Goal: Check status: Check status

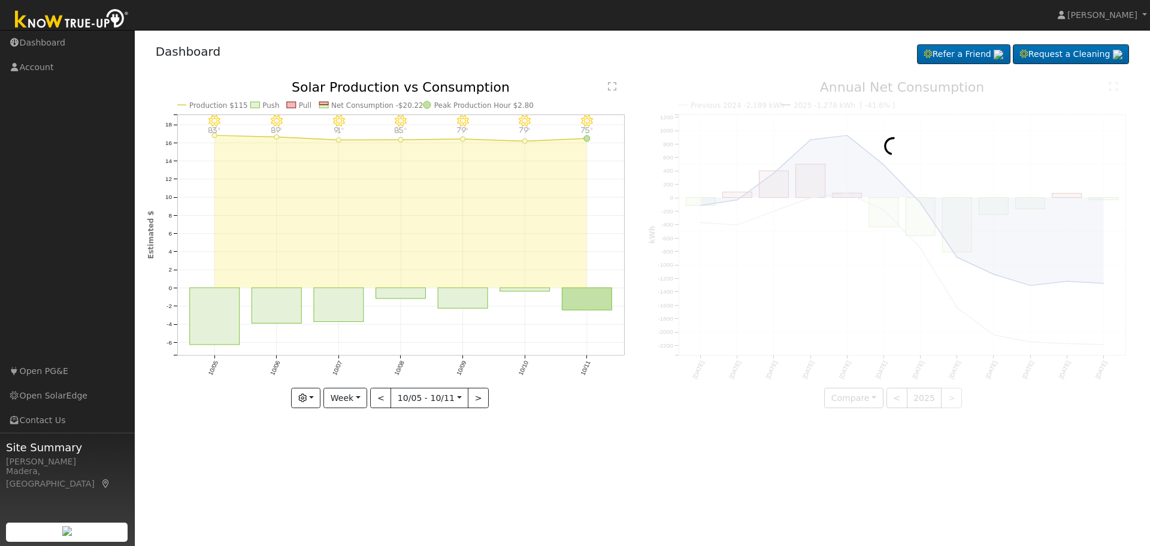
click at [627, 50] on div "Dashboard Refer a Friend Request a Cleaning Refer a Friend" at bounding box center [642, 54] width 991 height 37
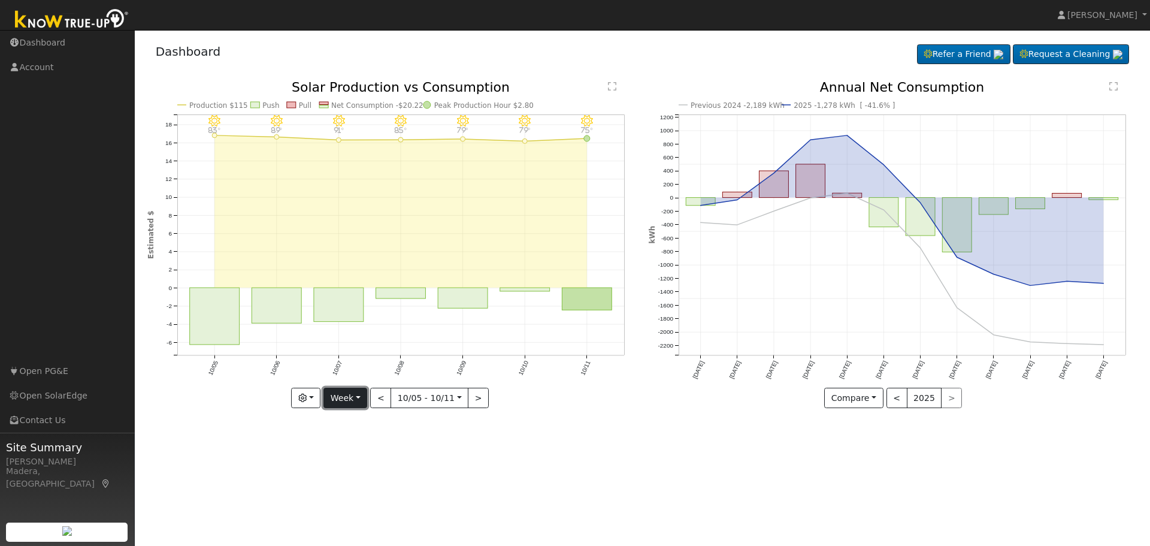
click at [346, 398] on button "Week" at bounding box center [345, 398] width 44 height 20
click at [346, 472] on link "Year" at bounding box center [365, 473] width 83 height 17
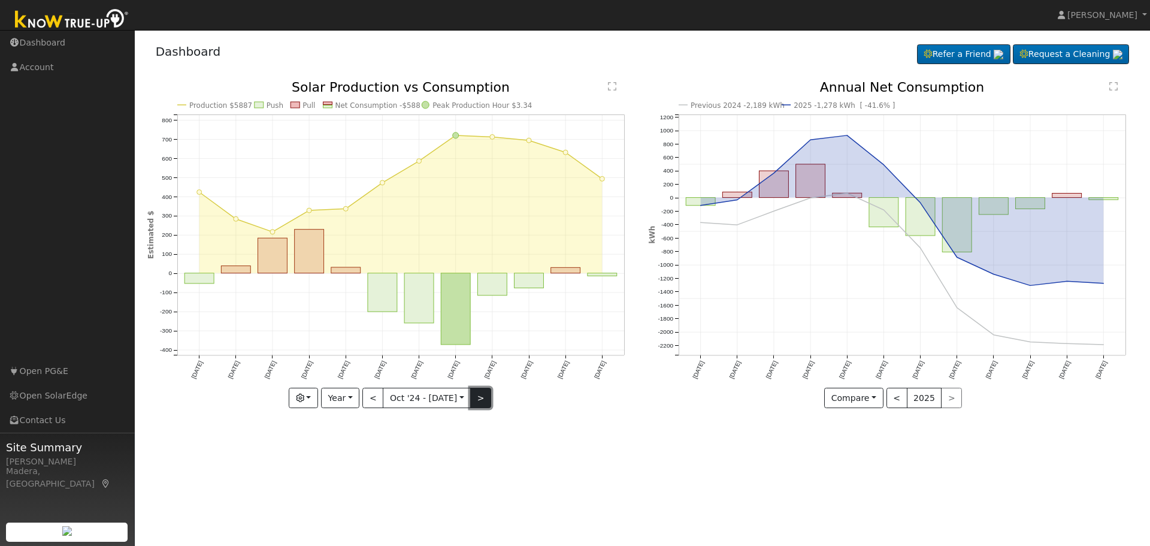
click at [478, 398] on button ">" at bounding box center [480, 398] width 21 height 20
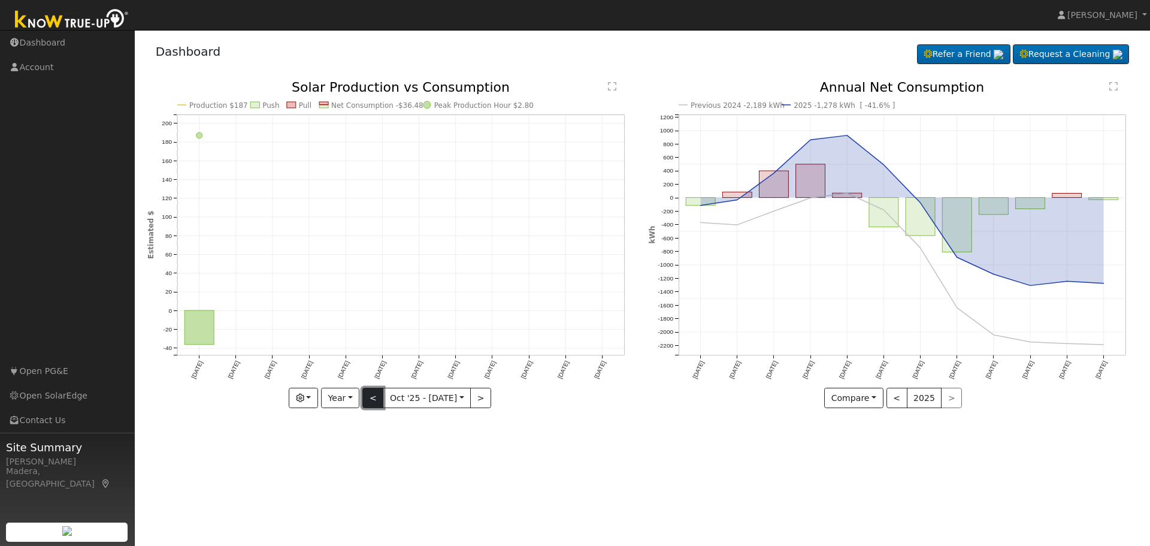
click at [374, 396] on button "<" at bounding box center [372, 398] width 21 height 20
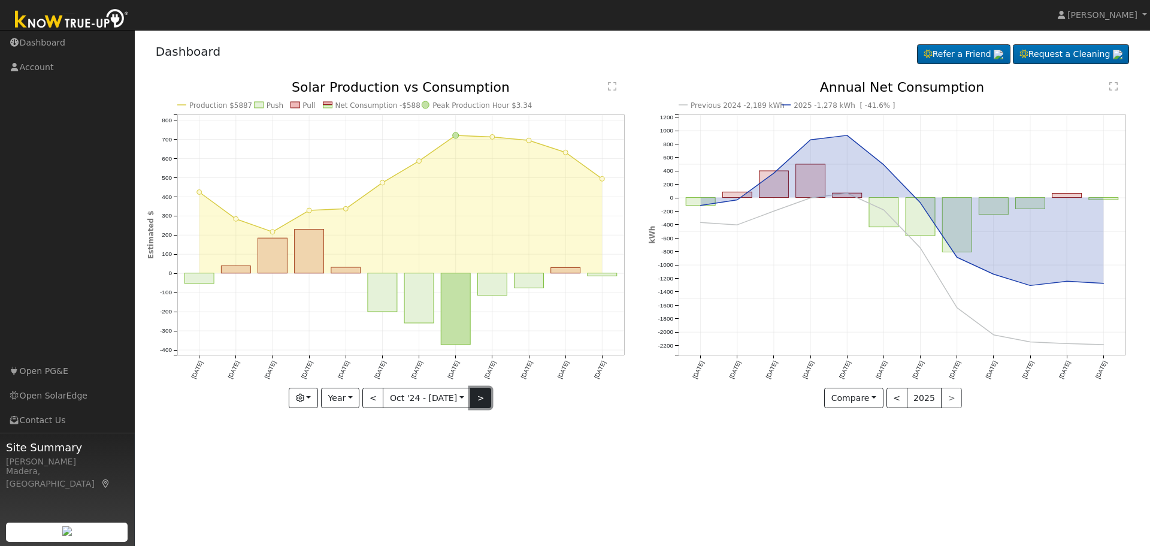
click at [476, 398] on button ">" at bounding box center [480, 398] width 21 height 20
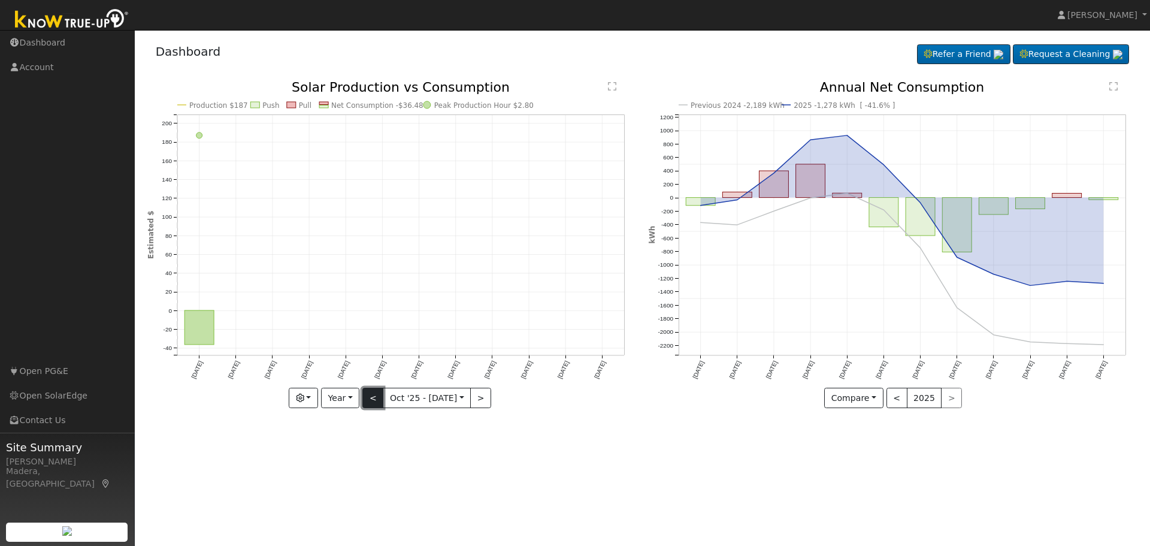
click at [371, 402] on button "<" at bounding box center [372, 398] width 21 height 20
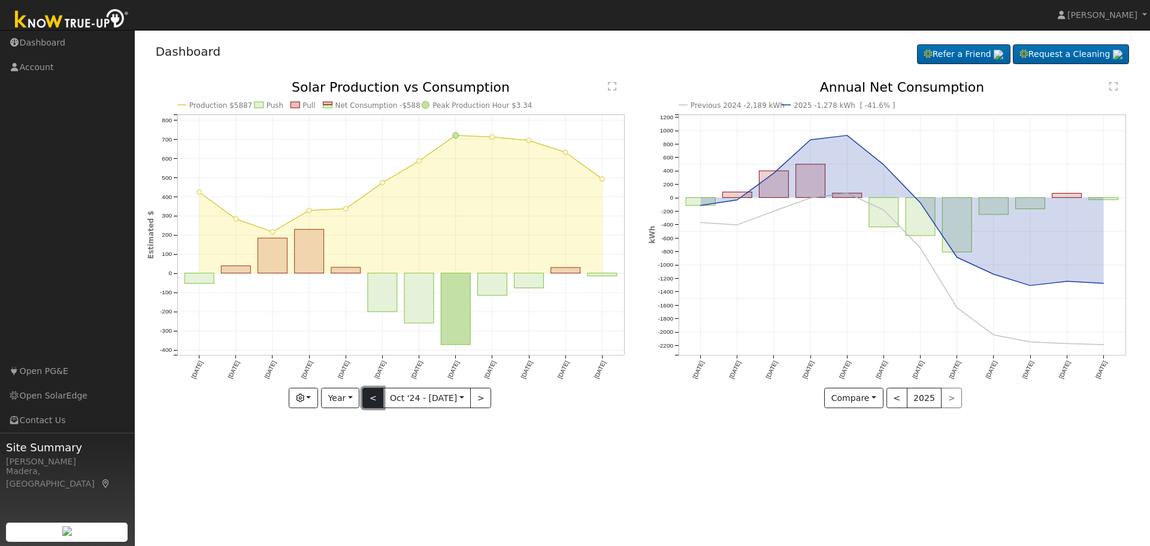
click at [374, 394] on button "<" at bounding box center [372, 398] width 21 height 20
type input "2023-10-01"
